Goal: Information Seeking & Learning: Learn about a topic

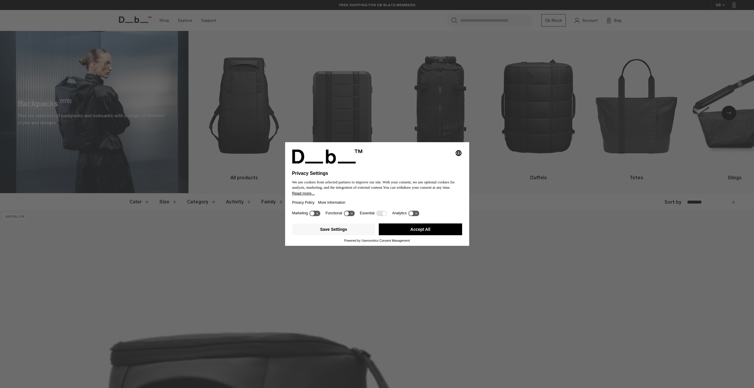
click at [630, 149] on div "Selecting an option will immediately change the language Privacy Settings We us…" at bounding box center [377, 194] width 754 height 388
click at [597, 185] on div "Selecting an option will immediately change the language Privacy Settings We us…" at bounding box center [377, 194] width 754 height 388
click at [549, 146] on div "Selecting an option will immediately change the language Privacy Settings We us…" at bounding box center [377, 194] width 754 height 388
click at [356, 231] on button "Save Settings" at bounding box center [333, 229] width 83 height 12
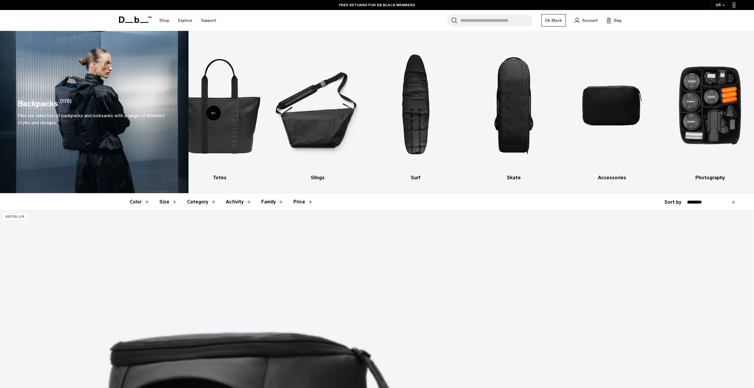
click at [213, 118] on div "Previous slide" at bounding box center [213, 113] width 15 height 15
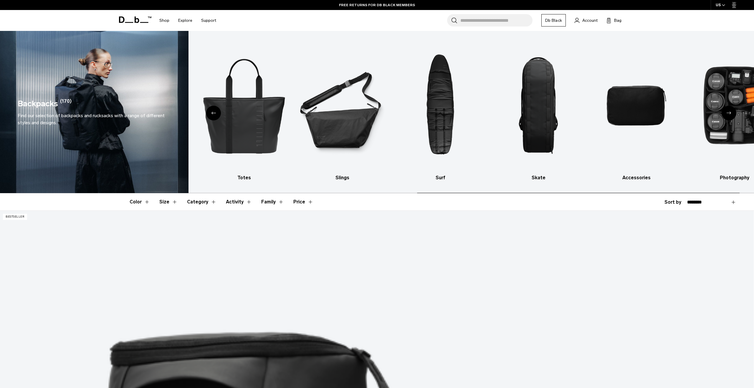
click at [213, 118] on div "Previous slide" at bounding box center [213, 113] width 15 height 15
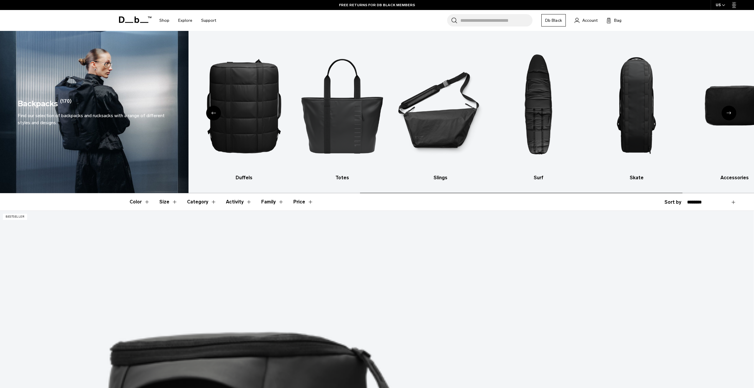
click at [213, 118] on div "Previous slide" at bounding box center [213, 113] width 15 height 15
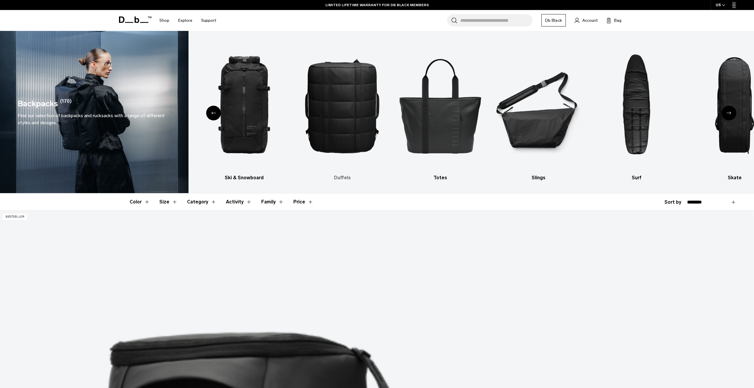
click at [348, 116] on img "4 / 10" at bounding box center [342, 106] width 88 height 132
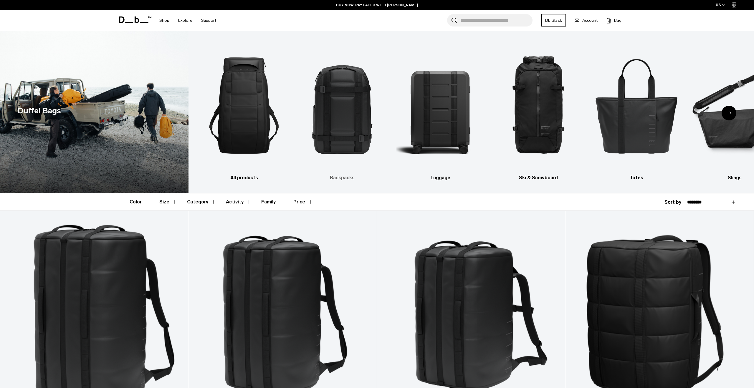
click at [343, 126] on img "2 / 10" at bounding box center [342, 106] width 88 height 132
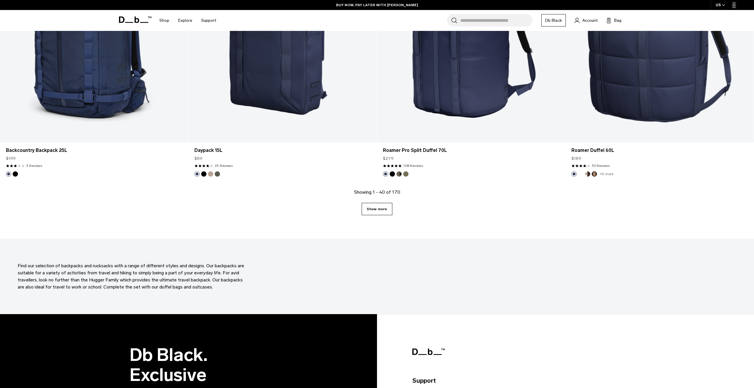
scroll to position [2573, 0]
click at [368, 213] on link "Show more" at bounding box center [377, 209] width 30 height 12
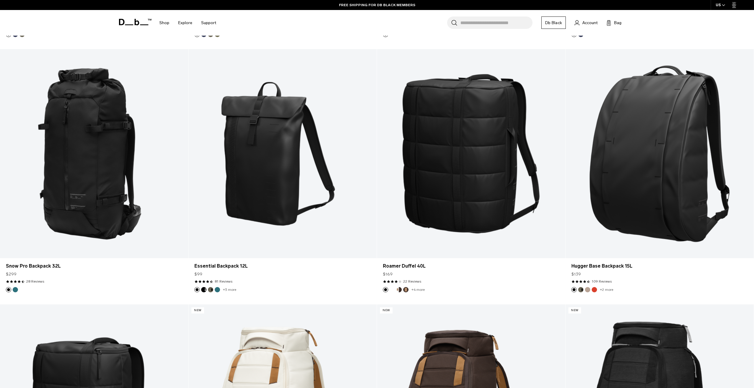
scroll to position [4247, 0]
